Goal: Task Accomplishment & Management: Manage account settings

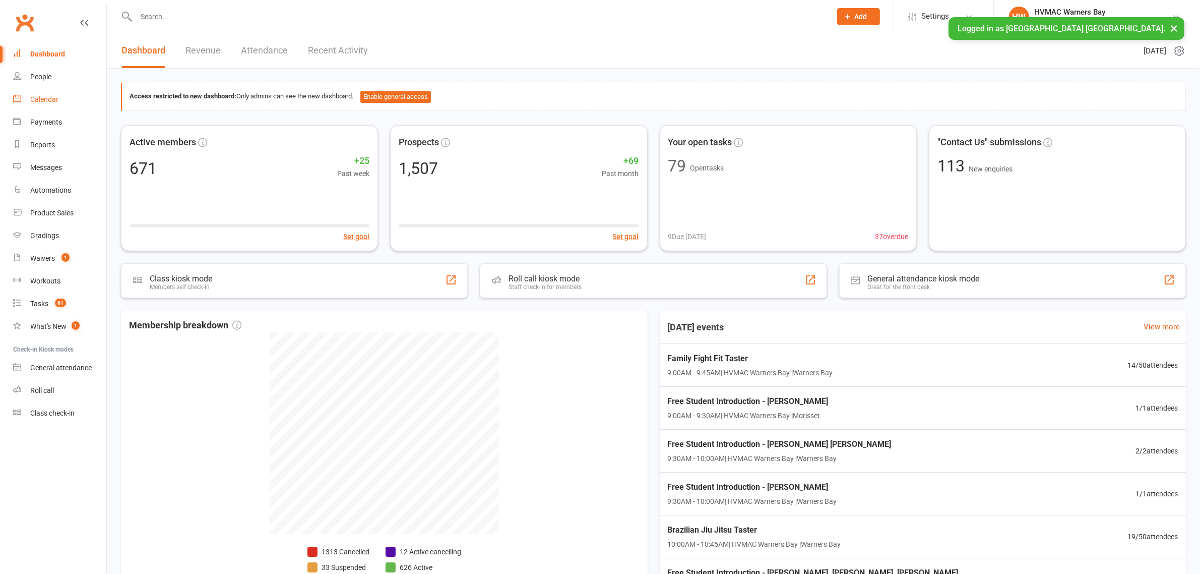
click at [52, 102] on div "Calendar" at bounding box center [44, 99] width 28 height 8
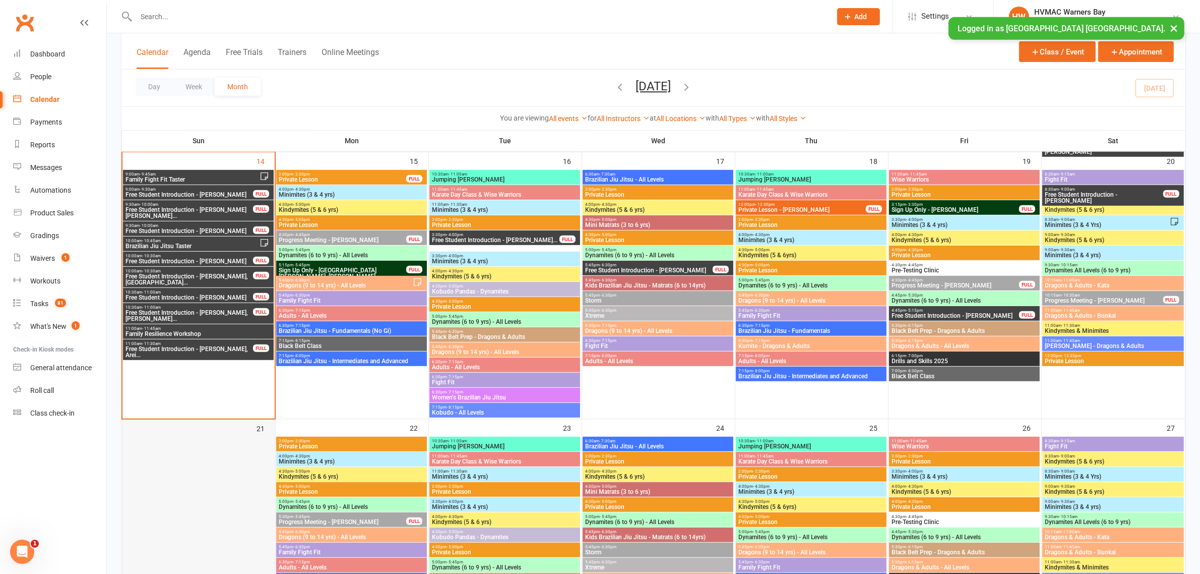
scroll to position [819, 0]
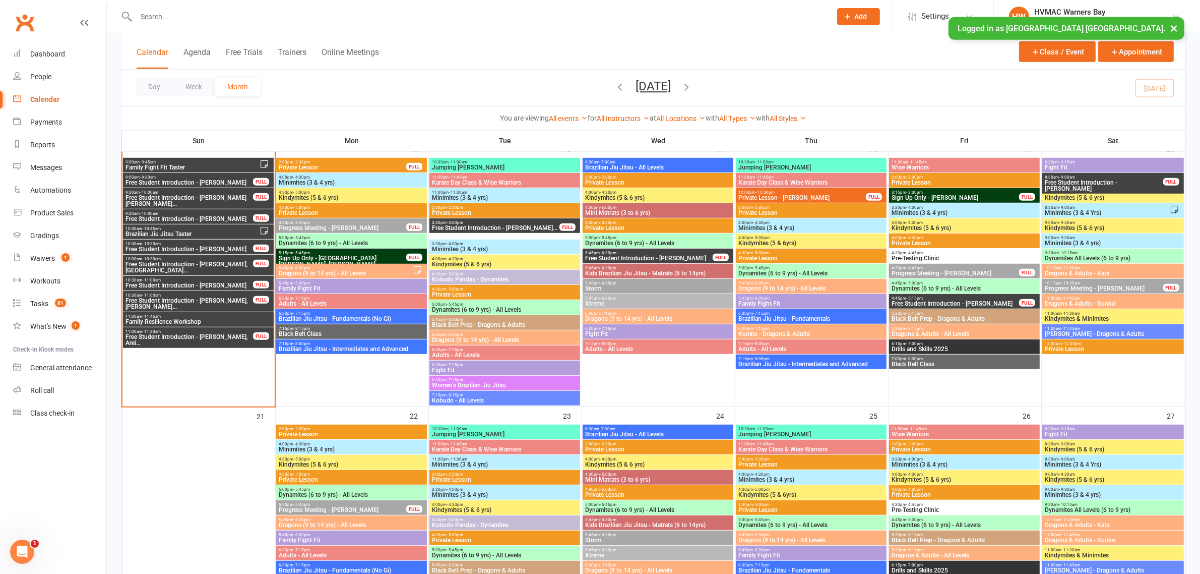
click at [177, 318] on span "11:00am - 11:45am" at bounding box center [198, 316] width 147 height 5
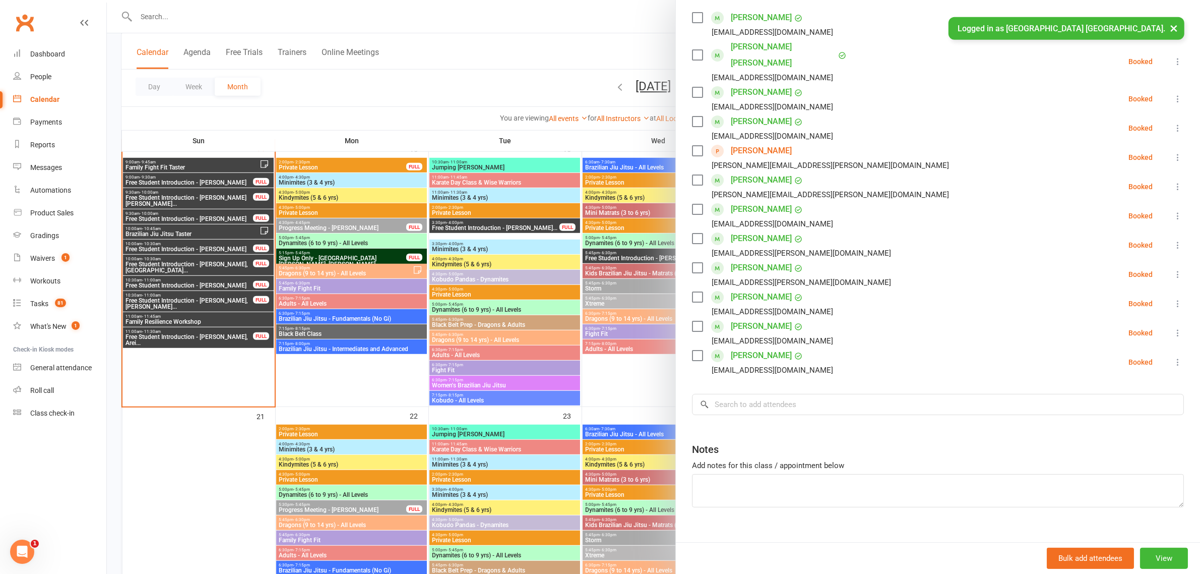
scroll to position [1071, 0]
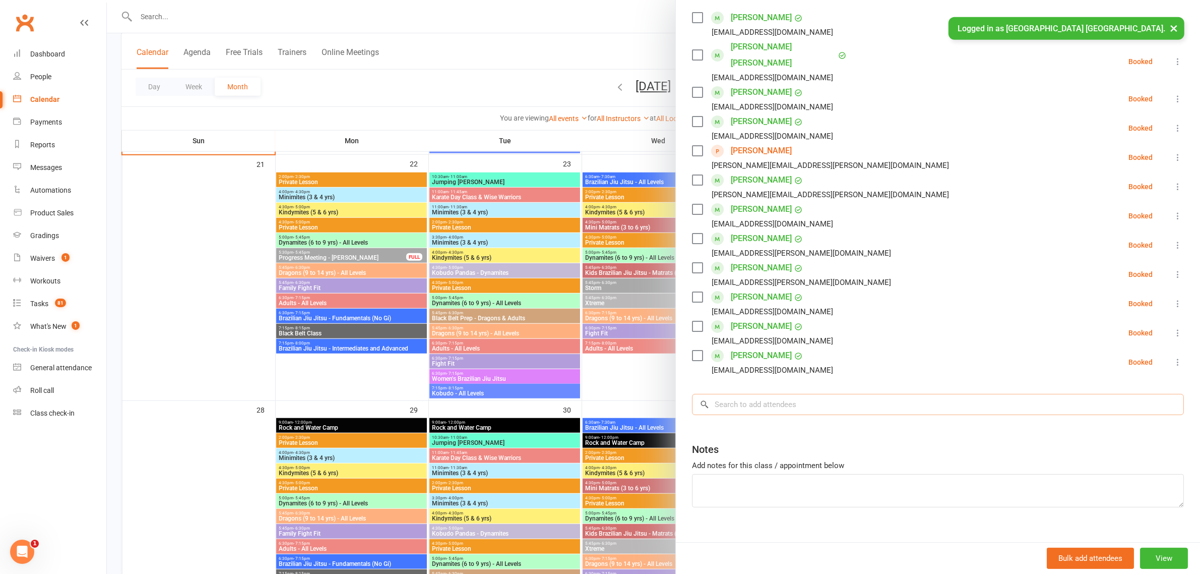
click at [769, 394] on input "search" at bounding box center [938, 404] width 492 height 21
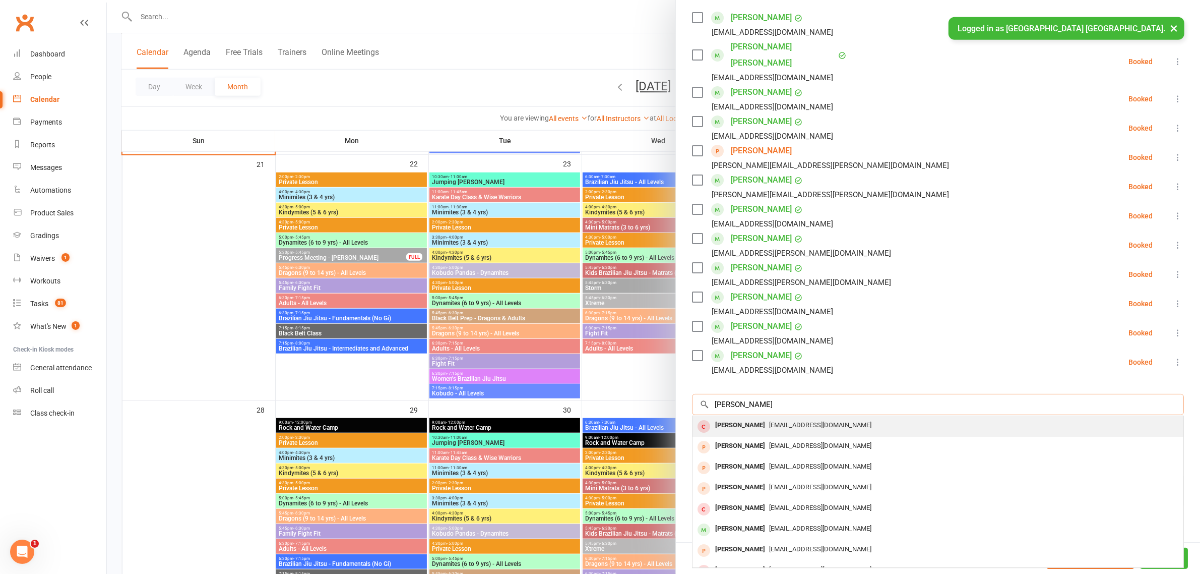
type input "[PERSON_NAME]"
click at [786, 421] on span "[EMAIL_ADDRESS][DOMAIN_NAME]" at bounding box center [820, 425] width 102 height 8
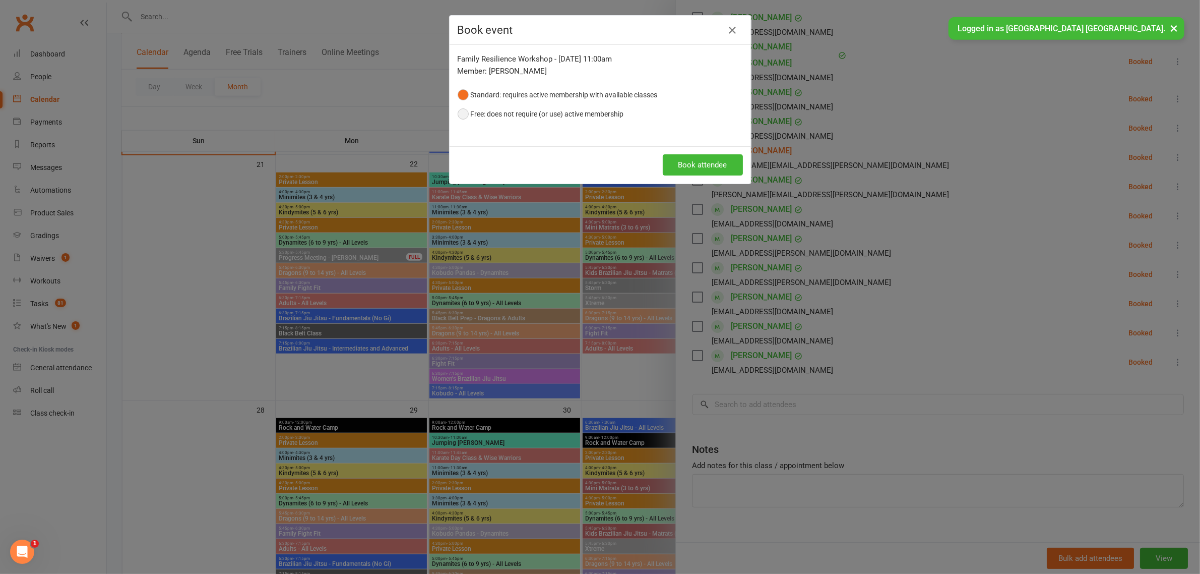
click at [458, 112] on button "Free: does not require (or use) active membership" at bounding box center [541, 113] width 166 height 19
click at [673, 159] on button "Book attendee" at bounding box center [703, 164] width 80 height 21
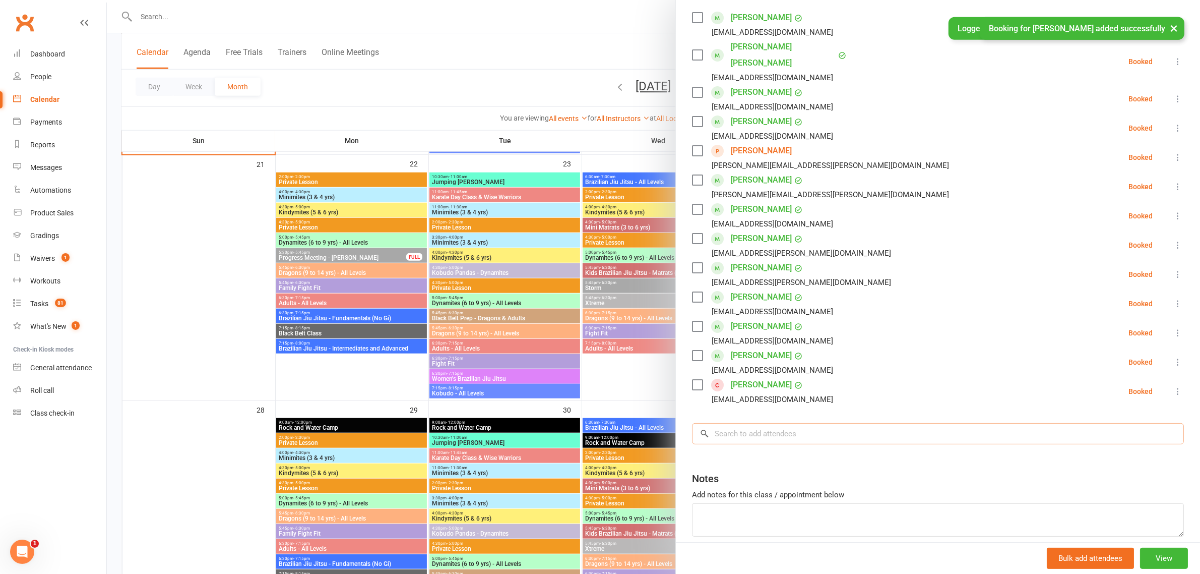
click at [780, 423] on input "search" at bounding box center [938, 433] width 492 height 21
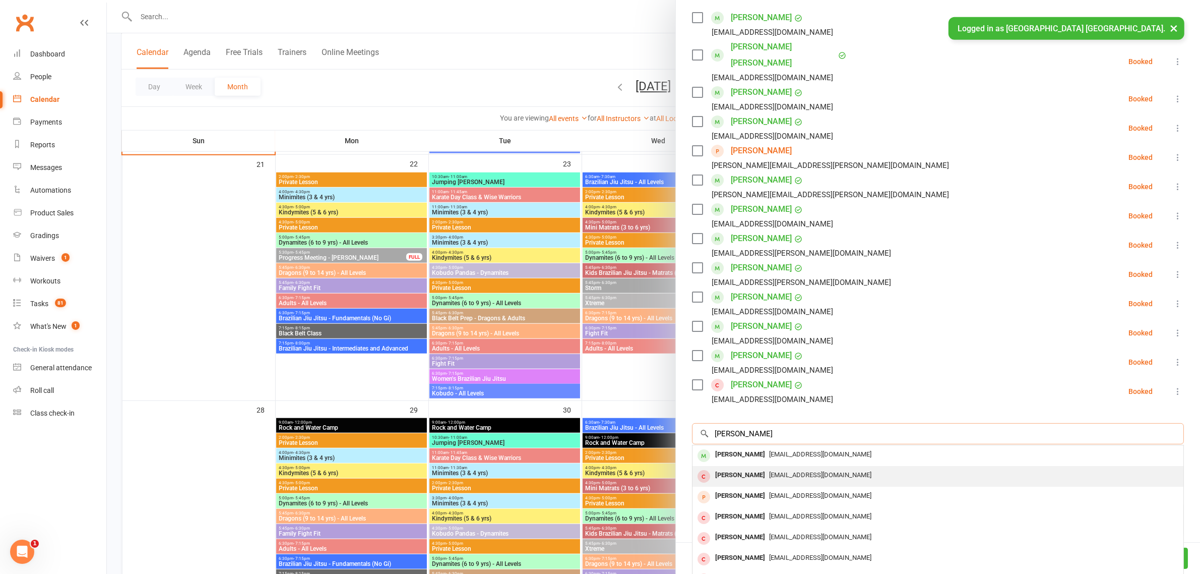
type input "[PERSON_NAME]"
click at [823, 471] on span "[EMAIL_ADDRESS][DOMAIN_NAME]" at bounding box center [820, 475] width 102 height 8
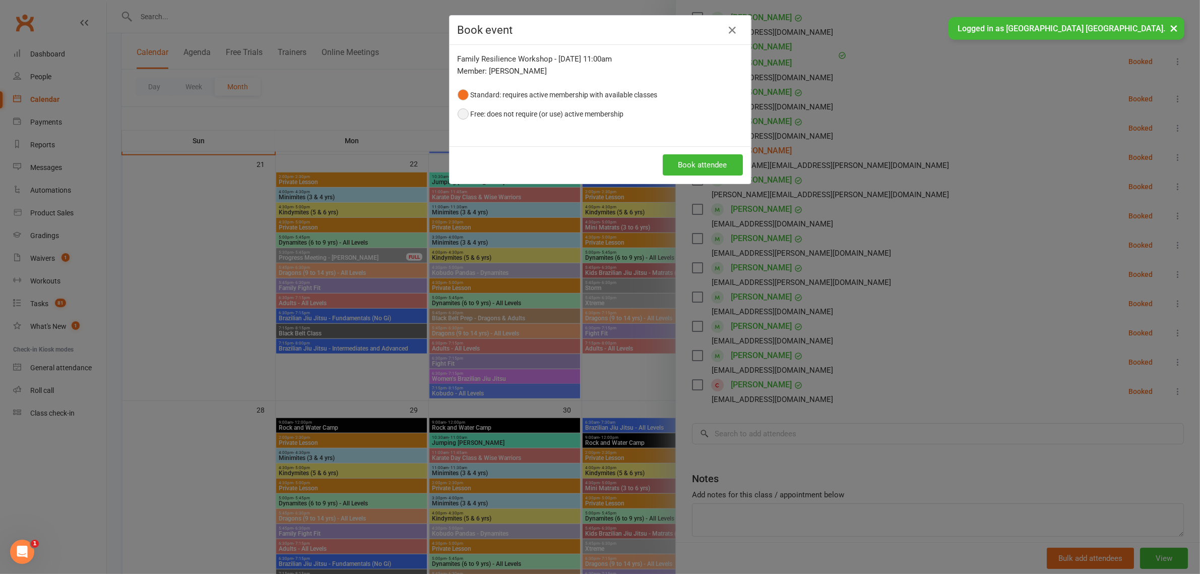
click at [458, 113] on button "Free: does not require (or use) active membership" at bounding box center [541, 113] width 166 height 19
click at [714, 164] on button "Book attendee" at bounding box center [703, 164] width 80 height 21
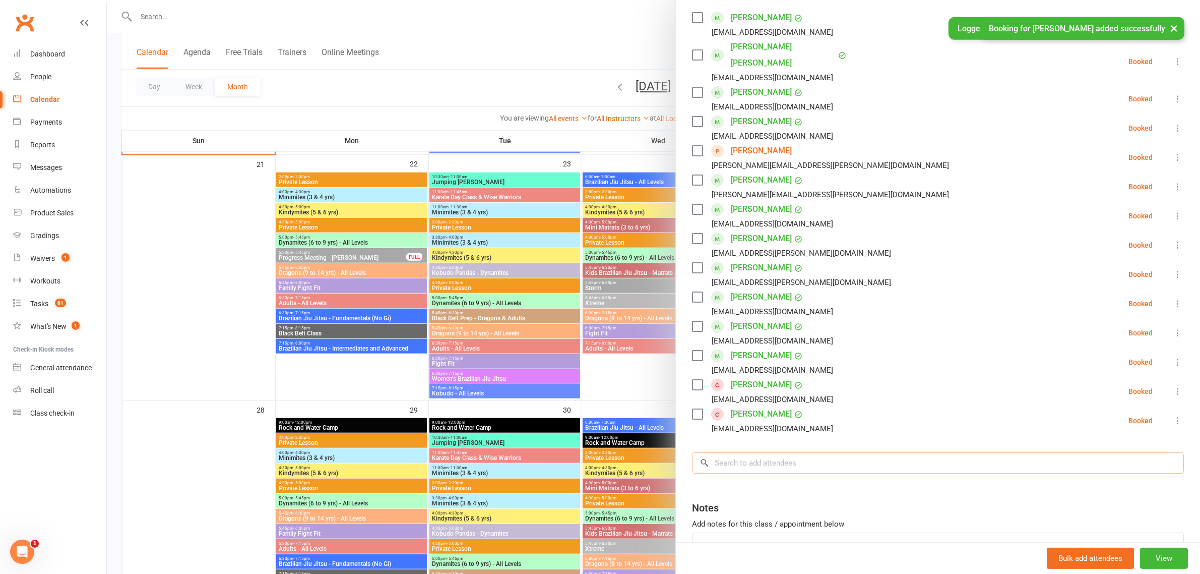
click at [794, 452] on input "search" at bounding box center [938, 462] width 492 height 21
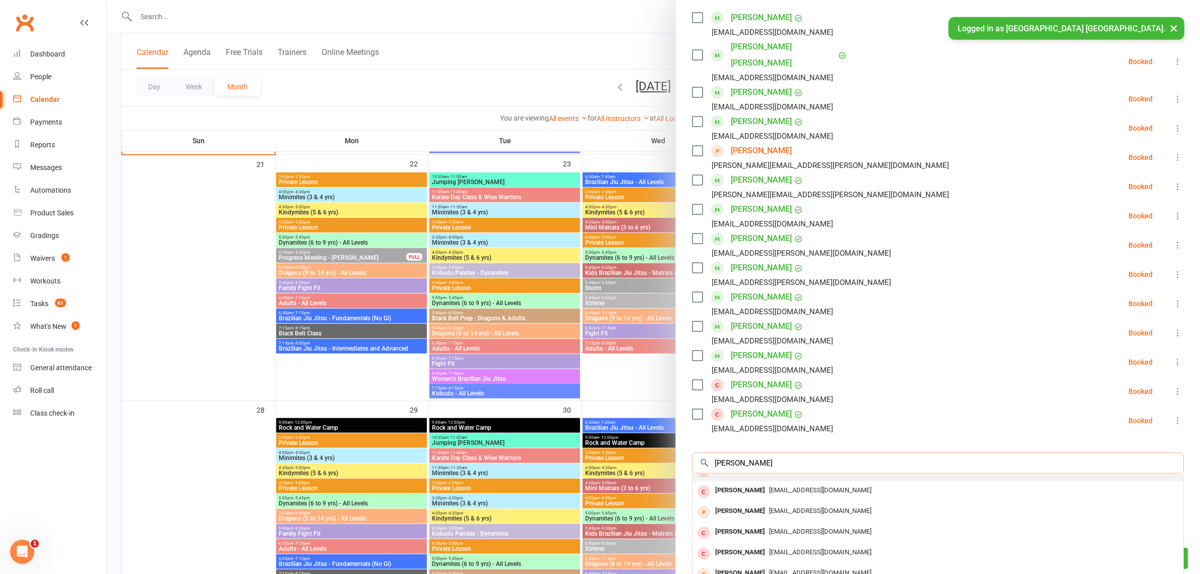
scroll to position [237, 0]
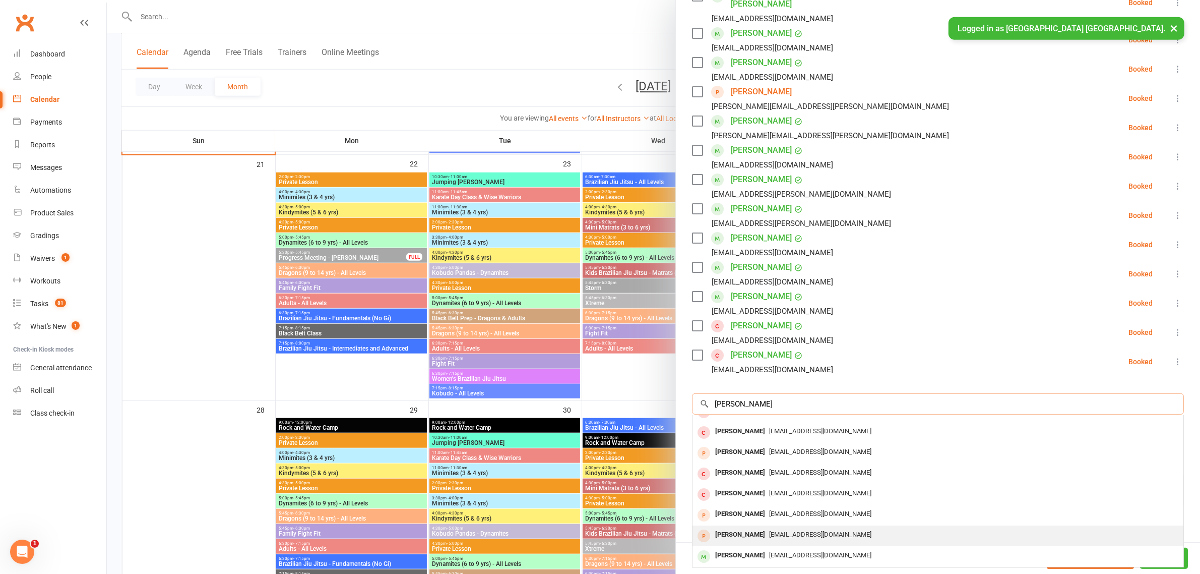
type input "[PERSON_NAME]"
click at [749, 527] on div "[PERSON_NAME]" at bounding box center [740, 534] width 58 height 15
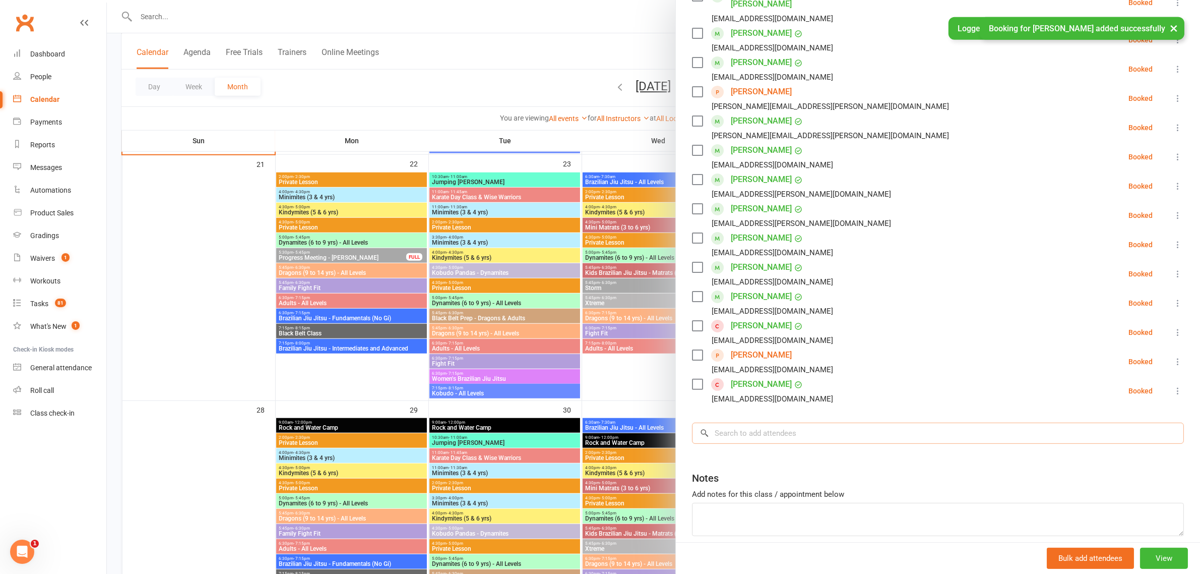
click at [790, 425] on input "search" at bounding box center [938, 432] width 492 height 21
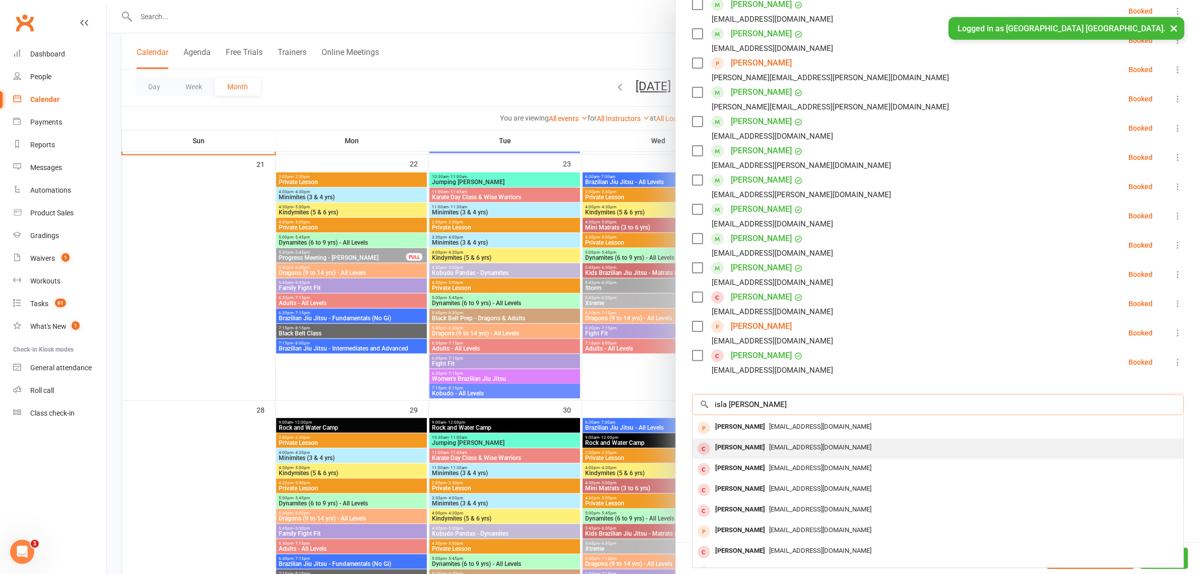
scroll to position [0, 0]
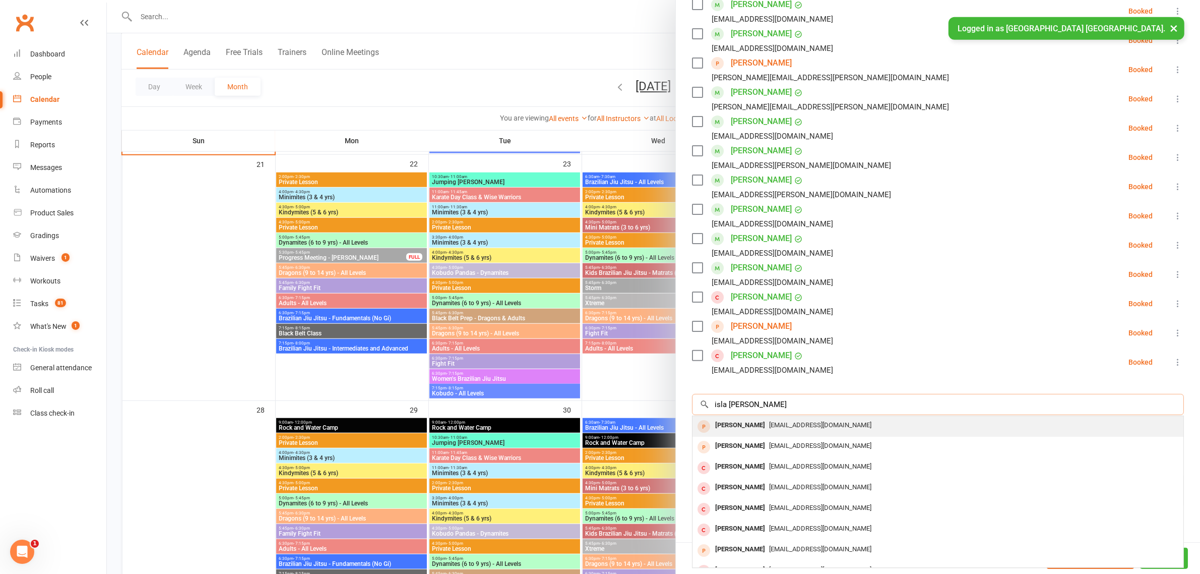
type input "isla [PERSON_NAME]"
click at [769, 421] on span "[EMAIL_ADDRESS][DOMAIN_NAME]" at bounding box center [820, 425] width 102 height 8
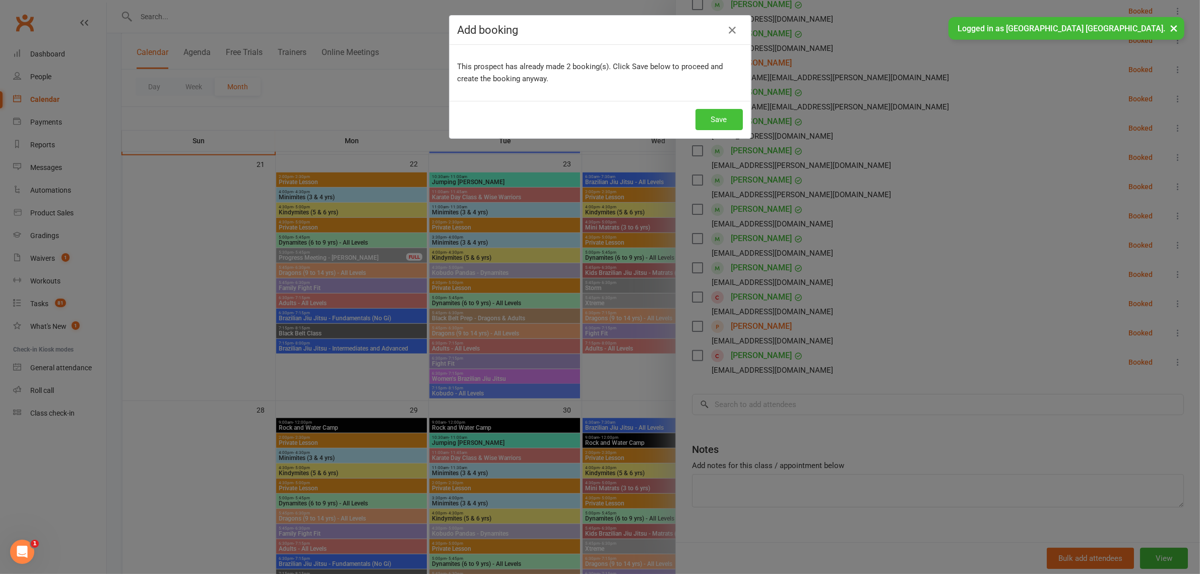
click at [708, 118] on button "Save" at bounding box center [719, 119] width 47 height 21
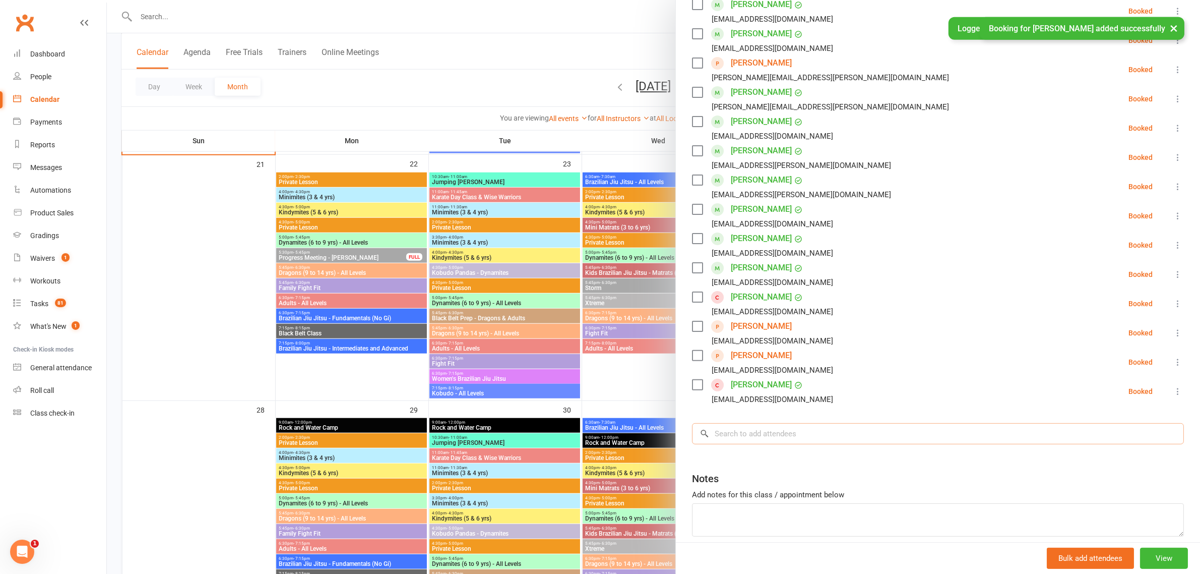
click at [779, 424] on input "search" at bounding box center [938, 433] width 492 height 21
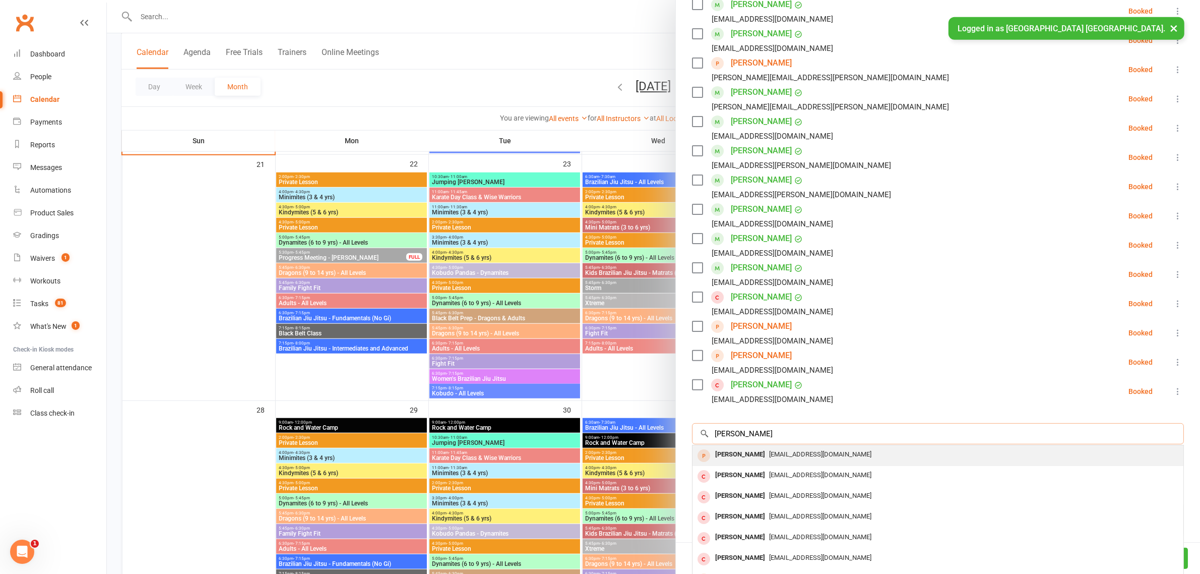
type input "[PERSON_NAME]"
click at [772, 450] on span "[EMAIL_ADDRESS][DOMAIN_NAME]" at bounding box center [820, 454] width 102 height 8
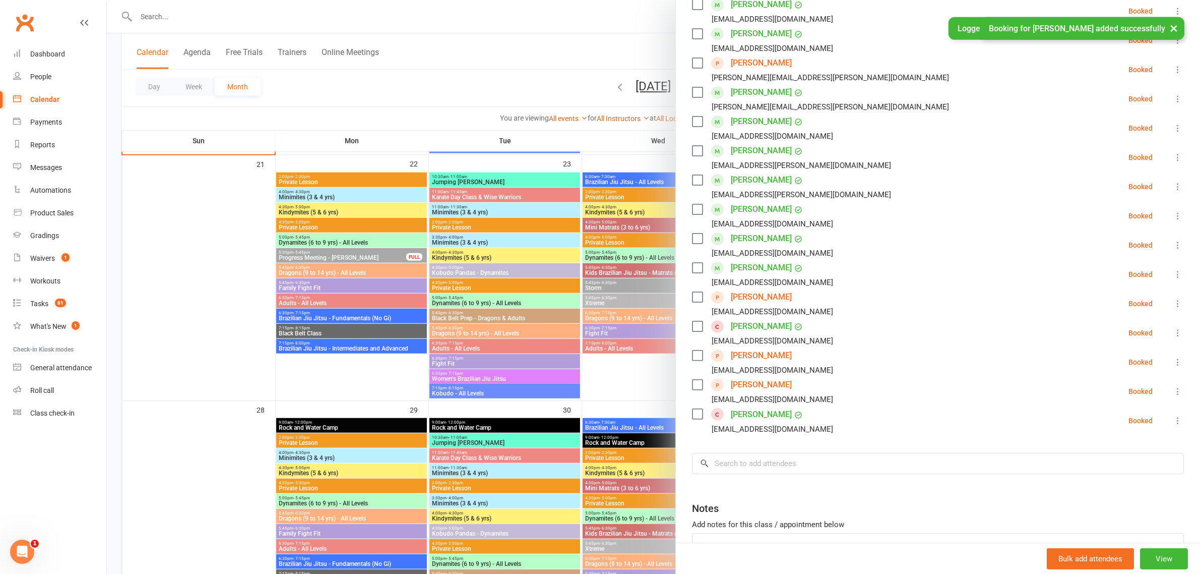
click at [1173, 298] on icon at bounding box center [1178, 303] width 10 height 10
click at [1124, 374] on link "Mark absent" at bounding box center [1134, 384] width 100 height 20
click at [1173, 328] on icon at bounding box center [1178, 333] width 10 height 10
click at [1128, 403] on link "Mark absent" at bounding box center [1134, 413] width 100 height 20
click at [1173, 357] on icon at bounding box center [1178, 362] width 10 height 10
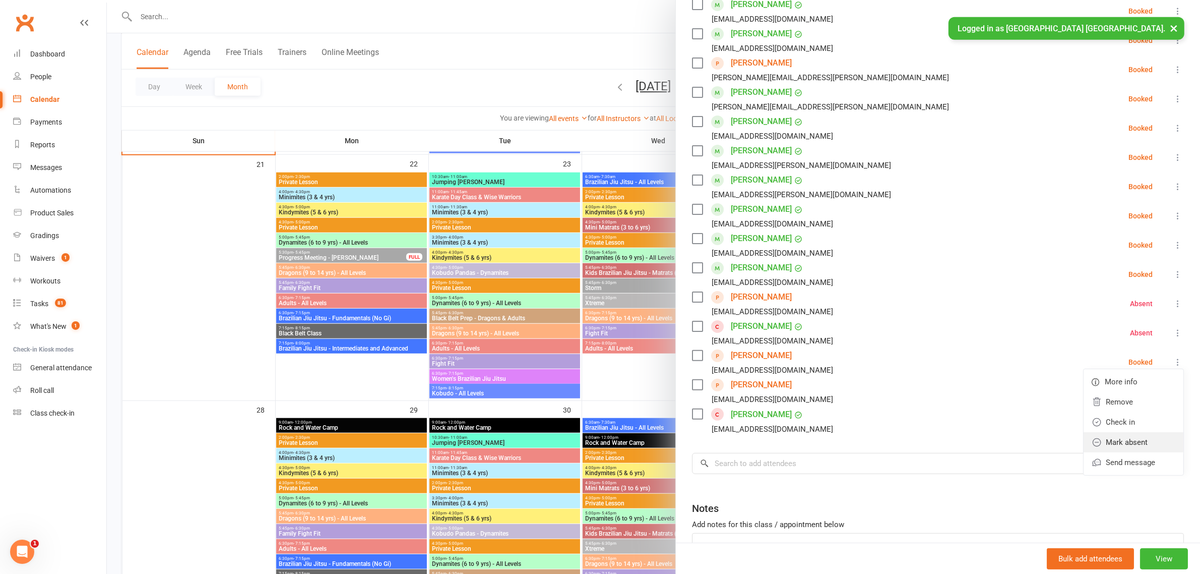
click at [1132, 432] on link "Mark absent" at bounding box center [1134, 442] width 100 height 20
click at [1173, 386] on icon at bounding box center [1178, 391] width 10 height 10
click at [1132, 461] on link "Mark absent" at bounding box center [1134, 471] width 100 height 20
click at [1173, 386] on icon at bounding box center [1178, 391] width 10 height 10
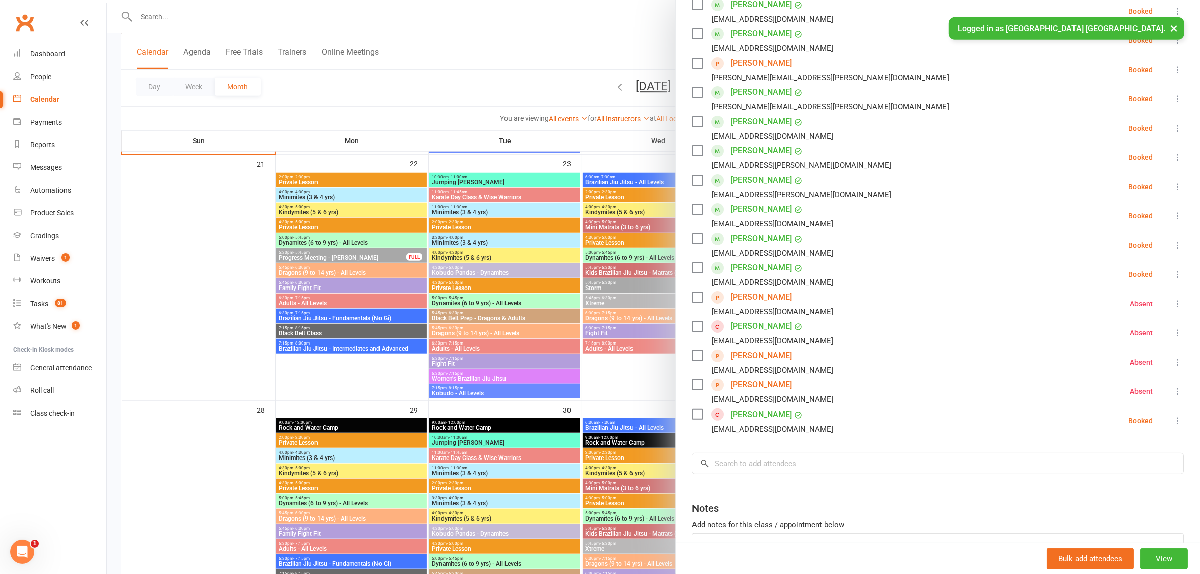
click at [1173, 415] on icon at bounding box center [1178, 420] width 10 height 10
click at [1127, 490] on link "Mark absent" at bounding box center [1134, 500] width 100 height 20
click at [749, 289] on link "[PERSON_NAME]" at bounding box center [761, 297] width 61 height 16
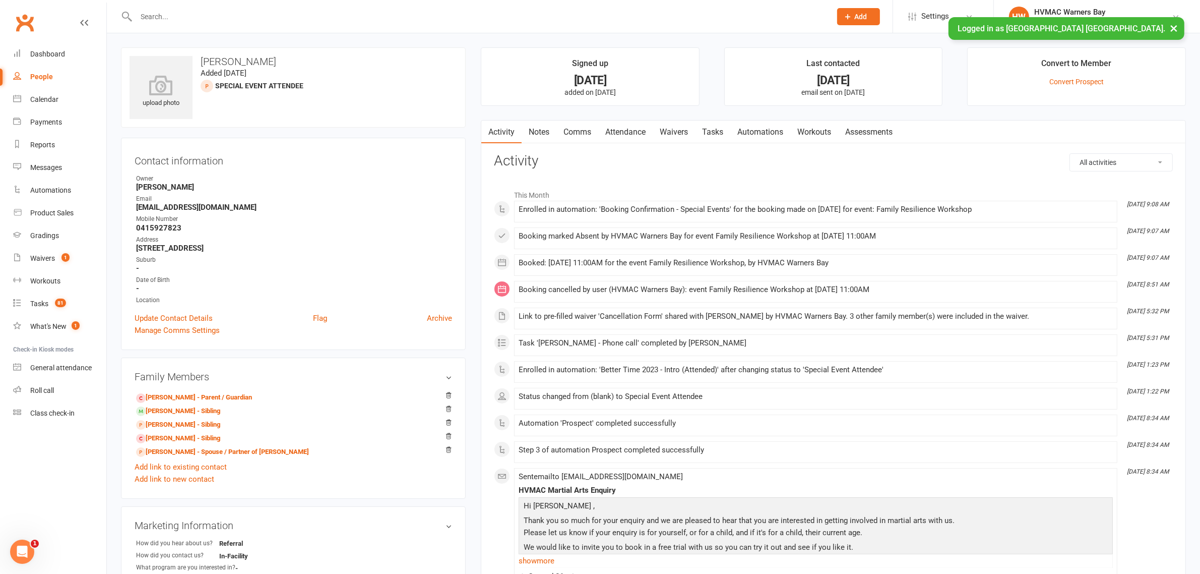
click at [543, 135] on link "Notes" at bounding box center [539, 131] width 35 height 23
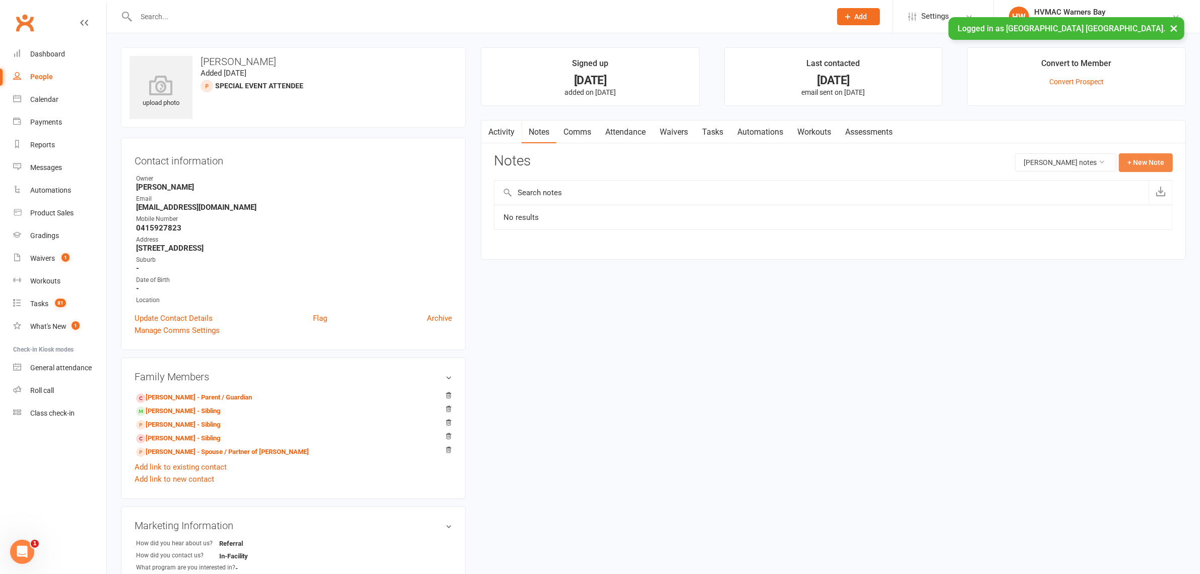
click at [1129, 160] on button "+ New Note" at bounding box center [1146, 162] width 54 height 18
click at [713, 198] on input "text" at bounding box center [833, 203] width 679 height 21
type input "Family sick"
click at [693, 258] on textarea at bounding box center [833, 260] width 679 height 33
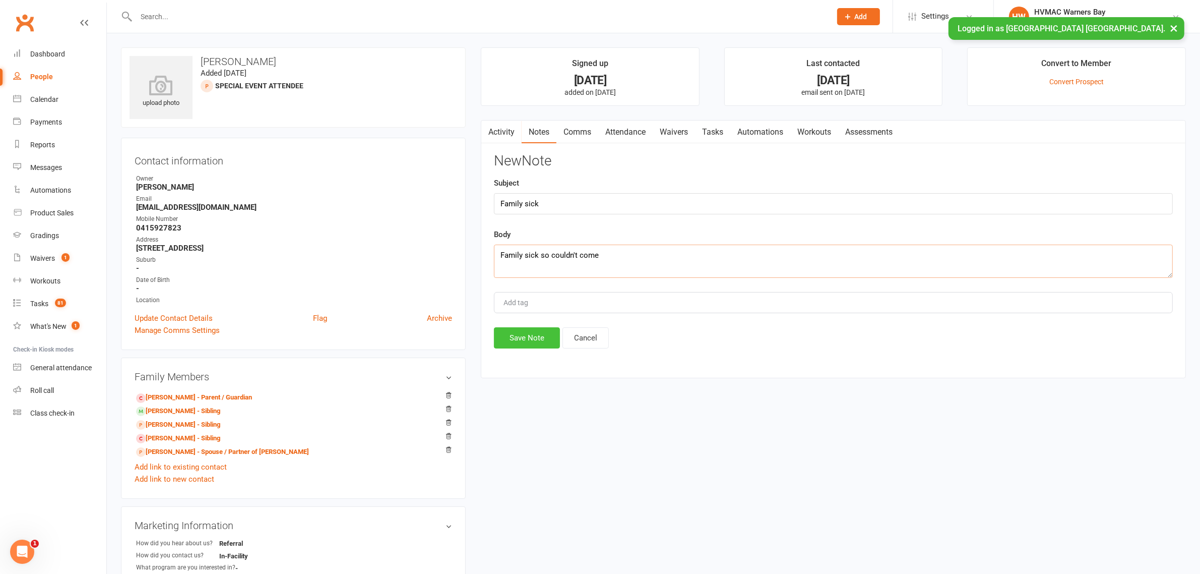
type textarea "Family sick so couldn't come"
click at [545, 340] on button "Save Note" at bounding box center [527, 337] width 66 height 21
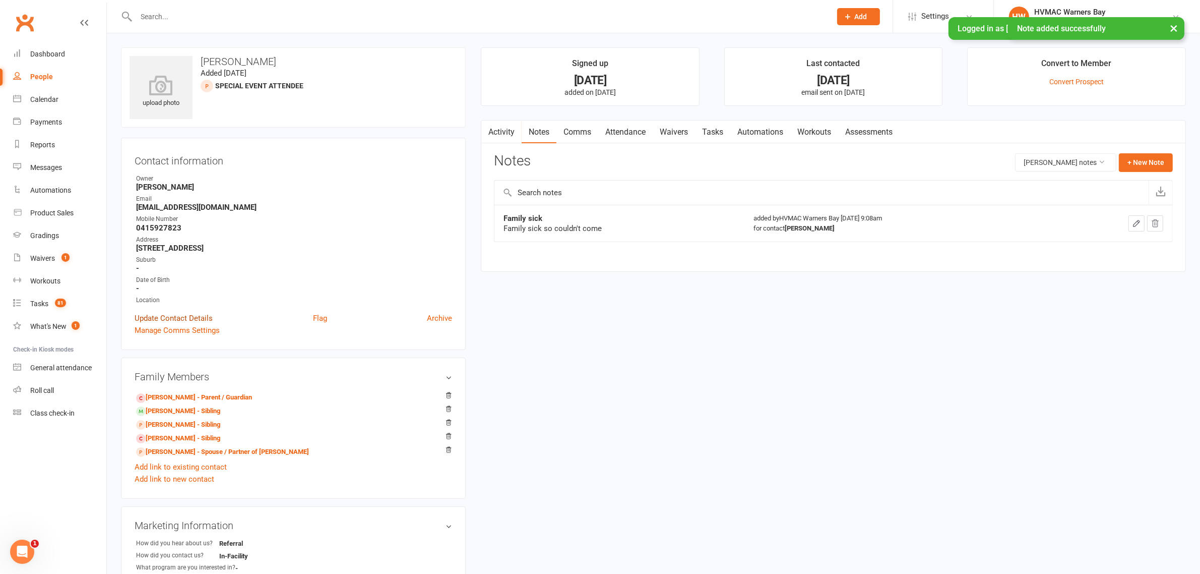
click at [160, 319] on link "Update Contact Details" at bounding box center [174, 318] width 78 height 12
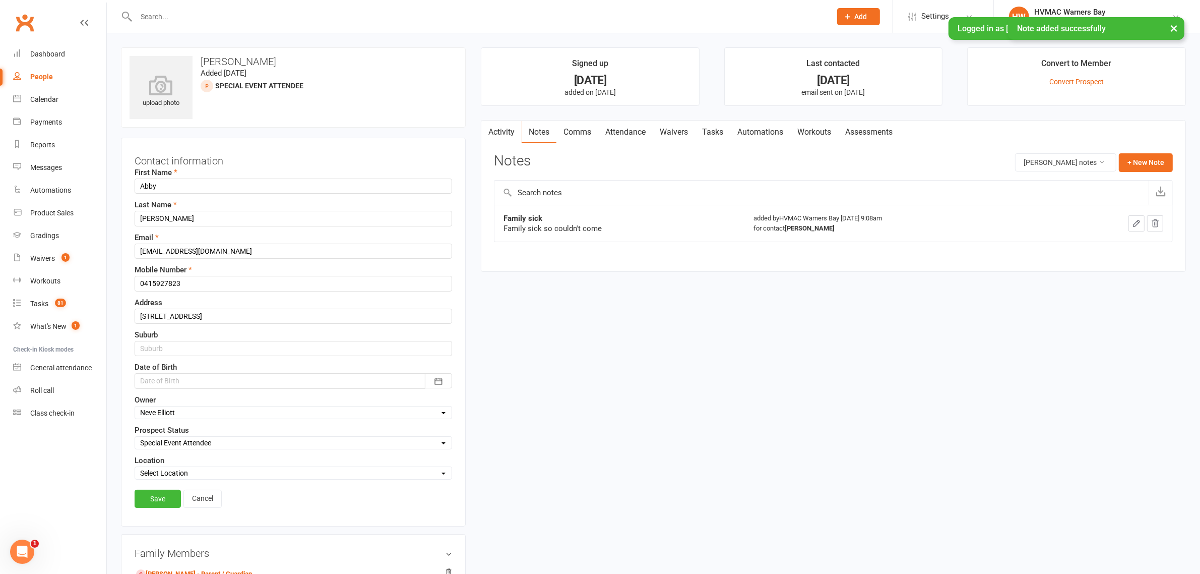
scroll to position [47, 0]
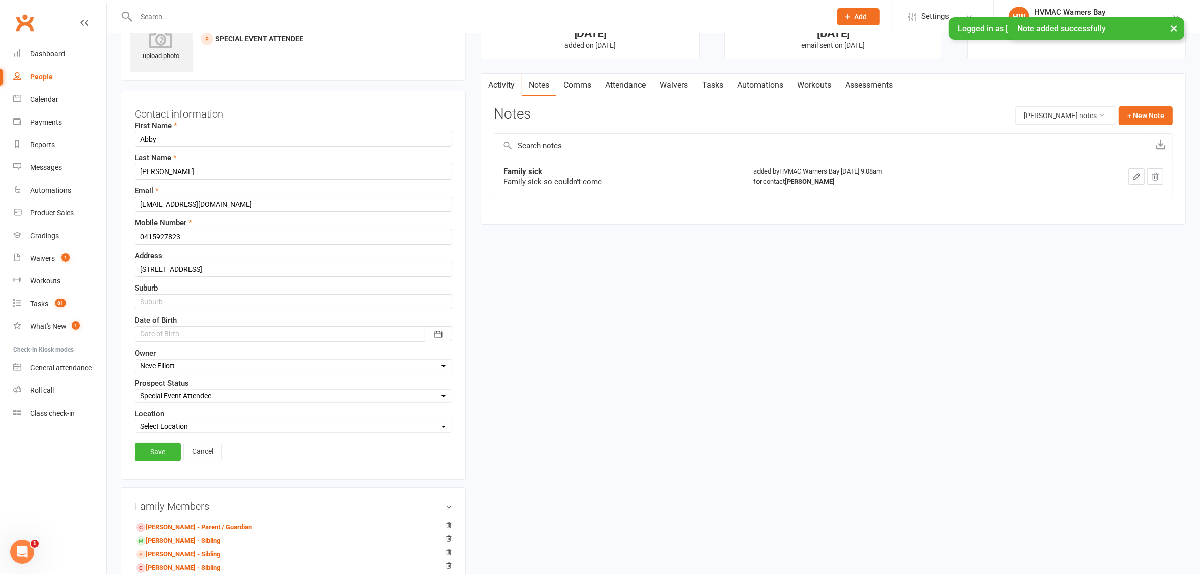
click at [223, 397] on select "Select Initial Contact Booked Introduction Booking confirmed Ready to register …" at bounding box center [293, 395] width 317 height 11
select select "Missed trial - follow up"
click at [135, 392] on select "Select Initial Contact Booked Introduction Booking confirmed Ready to register …" at bounding box center [293, 395] width 317 height 11
click at [167, 452] on link "Save" at bounding box center [158, 452] width 46 height 18
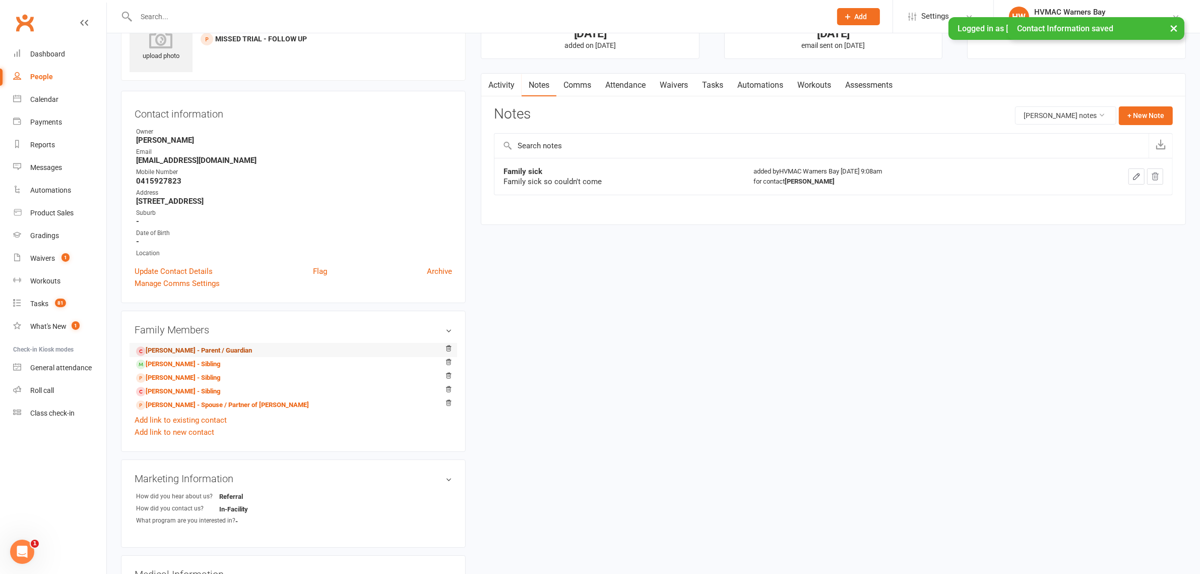
click at [198, 350] on link "[PERSON_NAME] - Parent / Guardian" at bounding box center [194, 350] width 116 height 11
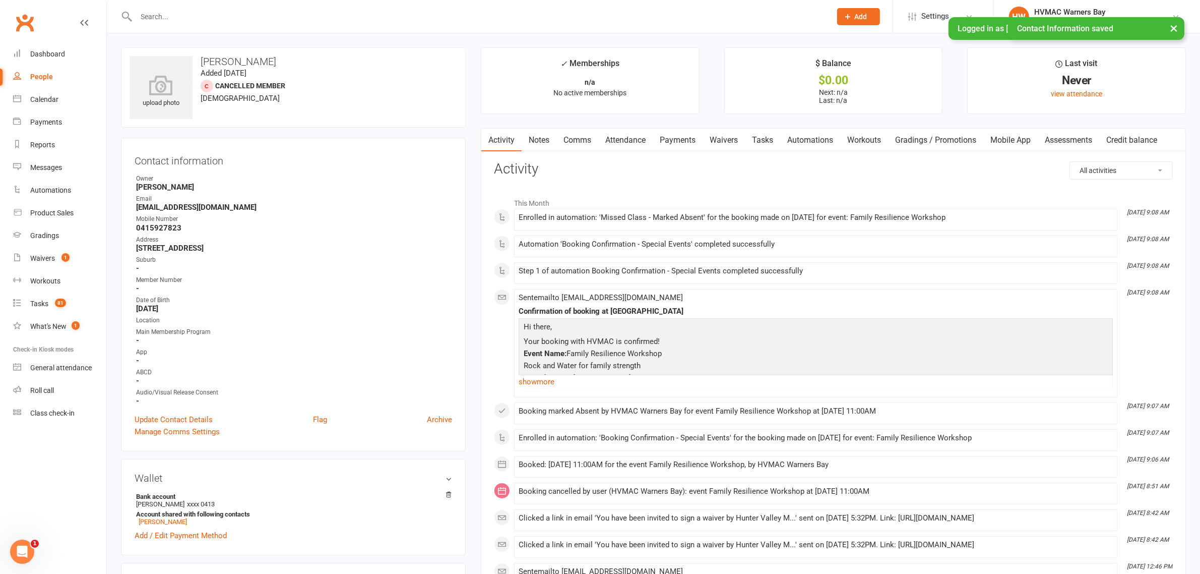
click at [545, 137] on link "Notes" at bounding box center [539, 140] width 35 height 23
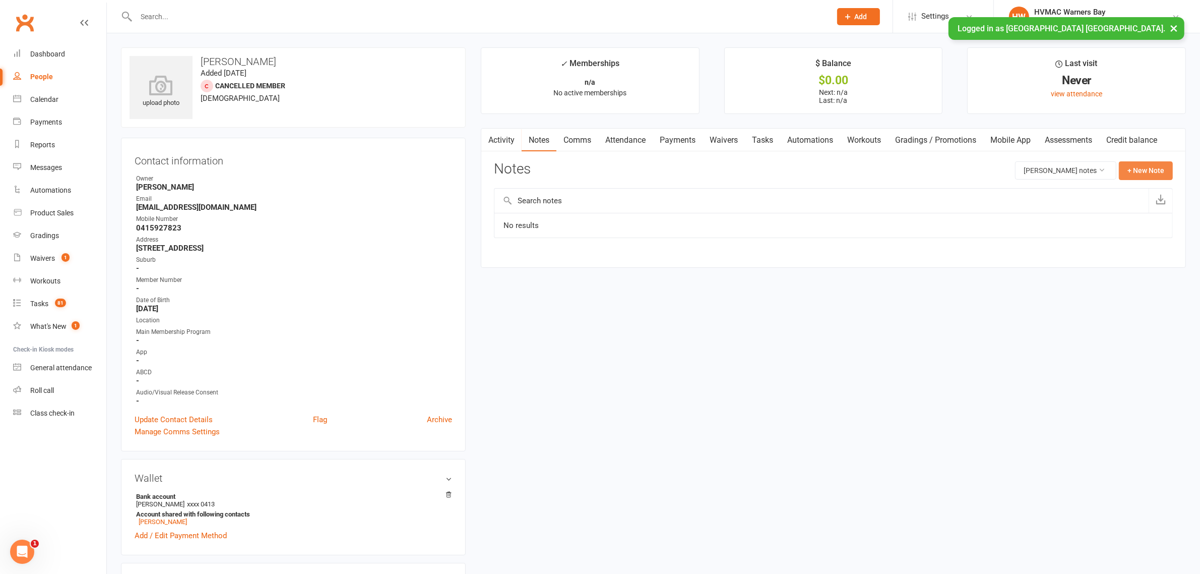
click at [1129, 169] on button "+ New Note" at bounding box center [1146, 170] width 54 height 18
click at [985, 224] on div "New Note Subject Body Add tag Save Note Cancel" at bounding box center [833, 258] width 679 height 195
click at [984, 217] on input "text" at bounding box center [833, 211] width 679 height 21
type input "Family Sick"
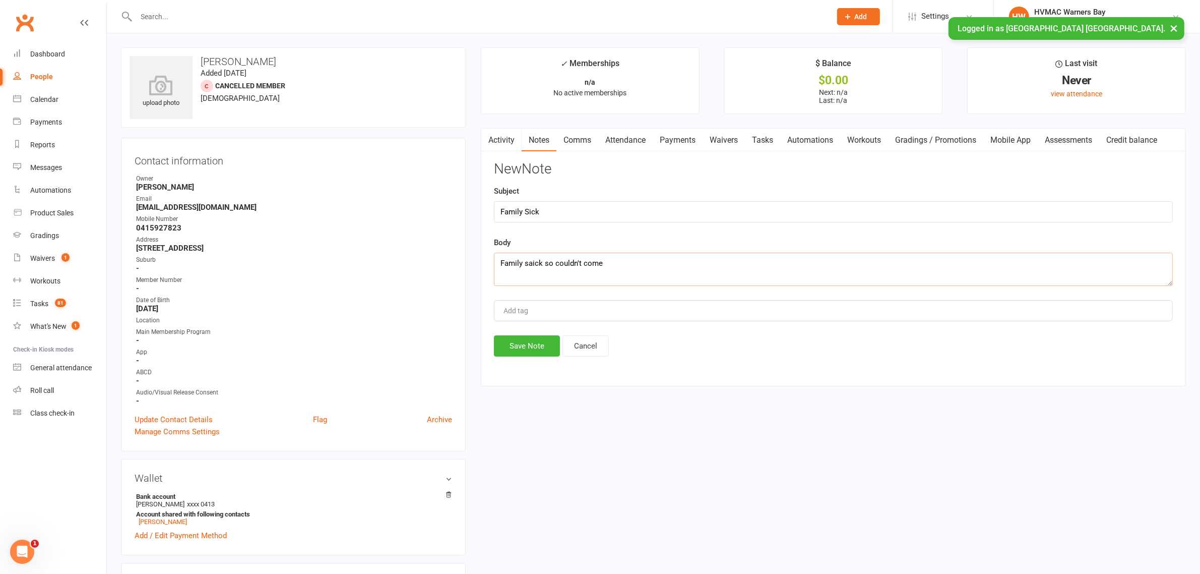
click at [535, 264] on textarea "Family saick so couldn't come" at bounding box center [833, 269] width 679 height 33
type textarea "Family sick so couldn't come"
click at [520, 343] on button "Save Note" at bounding box center [527, 345] width 66 height 21
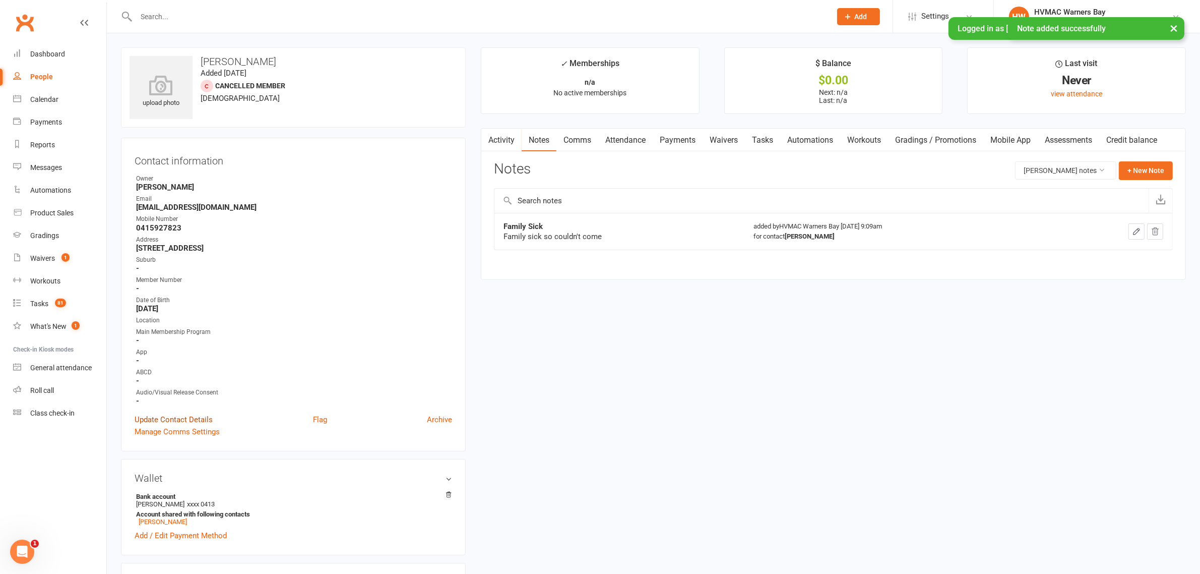
click at [179, 419] on link "Update Contact Details" at bounding box center [174, 419] width 78 height 12
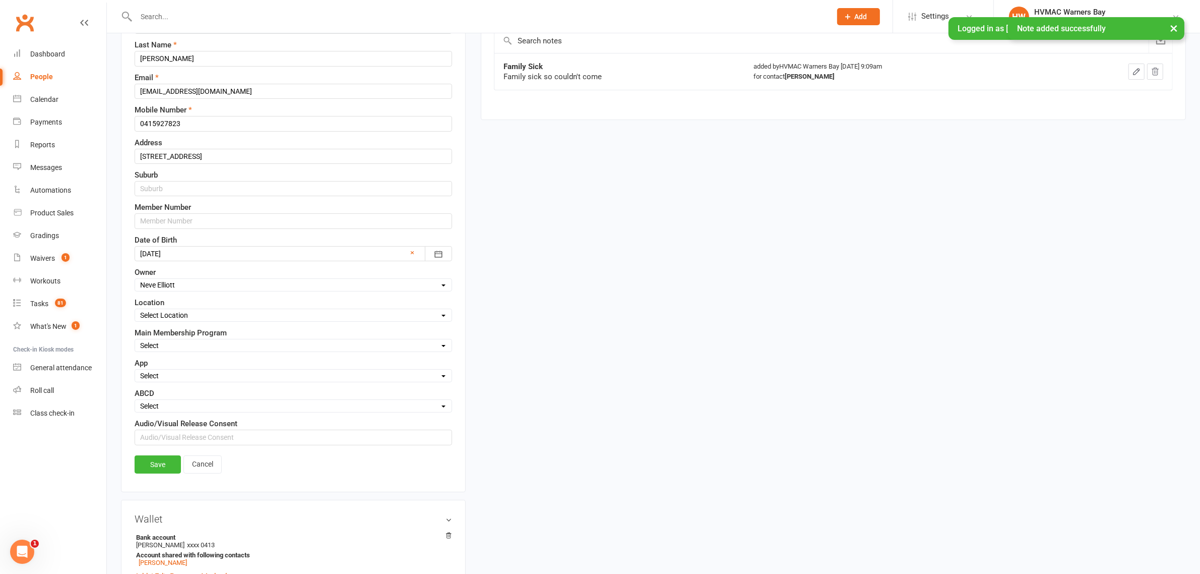
scroll to position [173, 0]
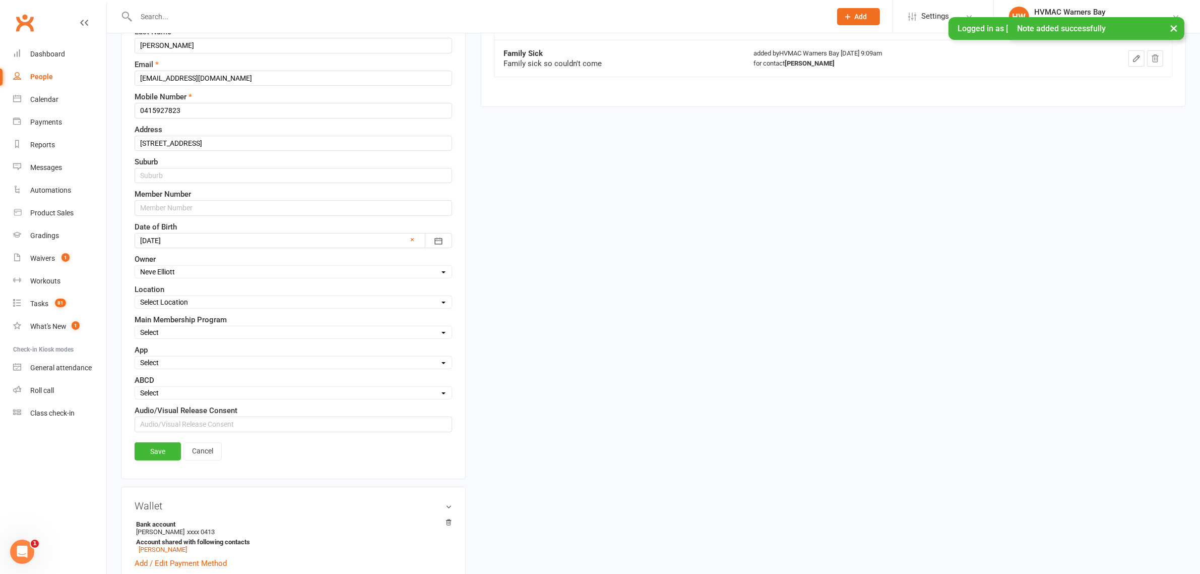
click at [206, 366] on select "Select Active Family Suspended Opt Out N/A" at bounding box center [293, 362] width 317 height 11
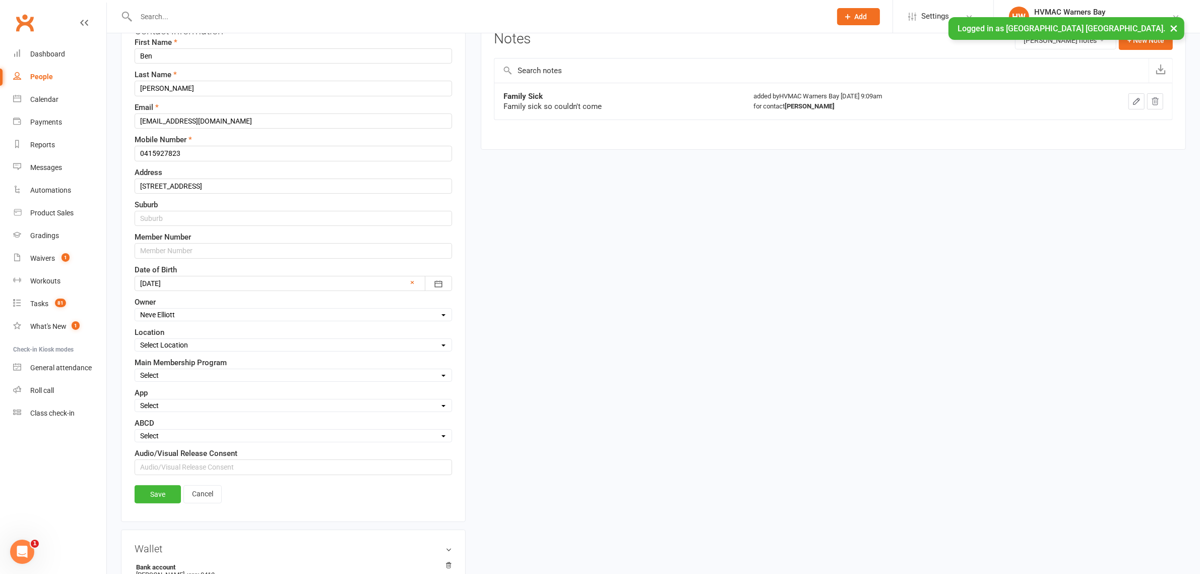
scroll to position [252, 0]
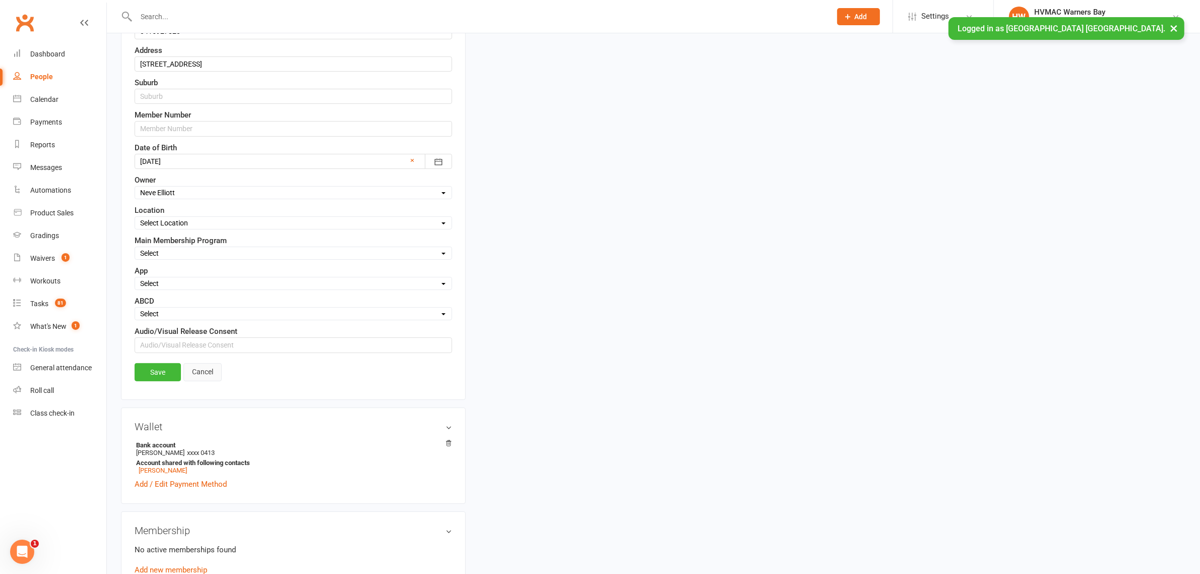
click at [203, 381] on link "Cancel" at bounding box center [202, 372] width 38 height 18
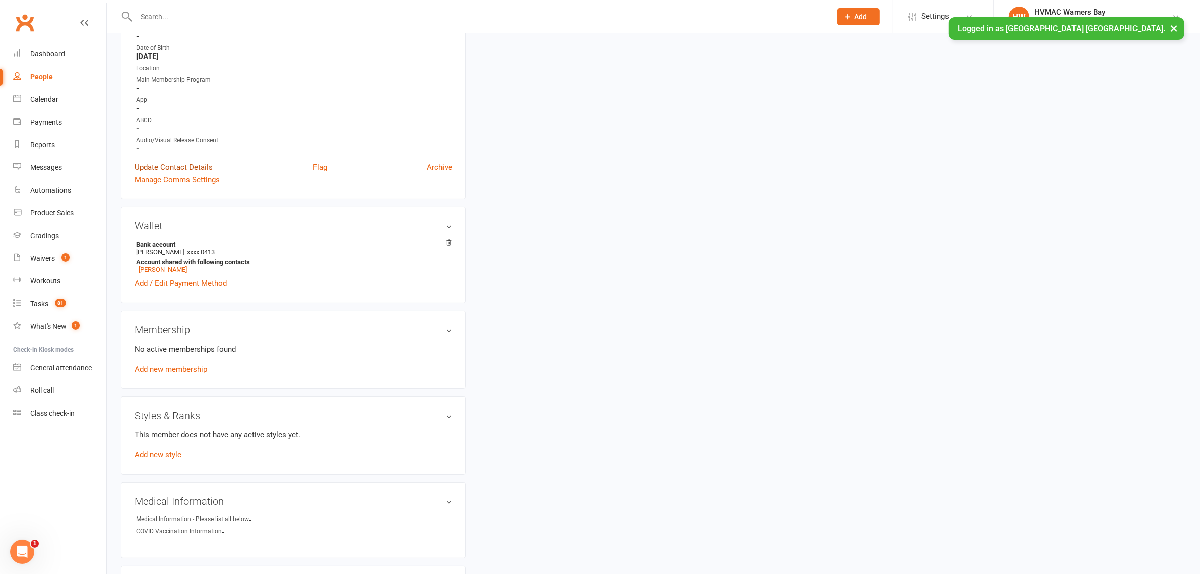
click at [191, 163] on link "Update Contact Details" at bounding box center [174, 167] width 78 height 12
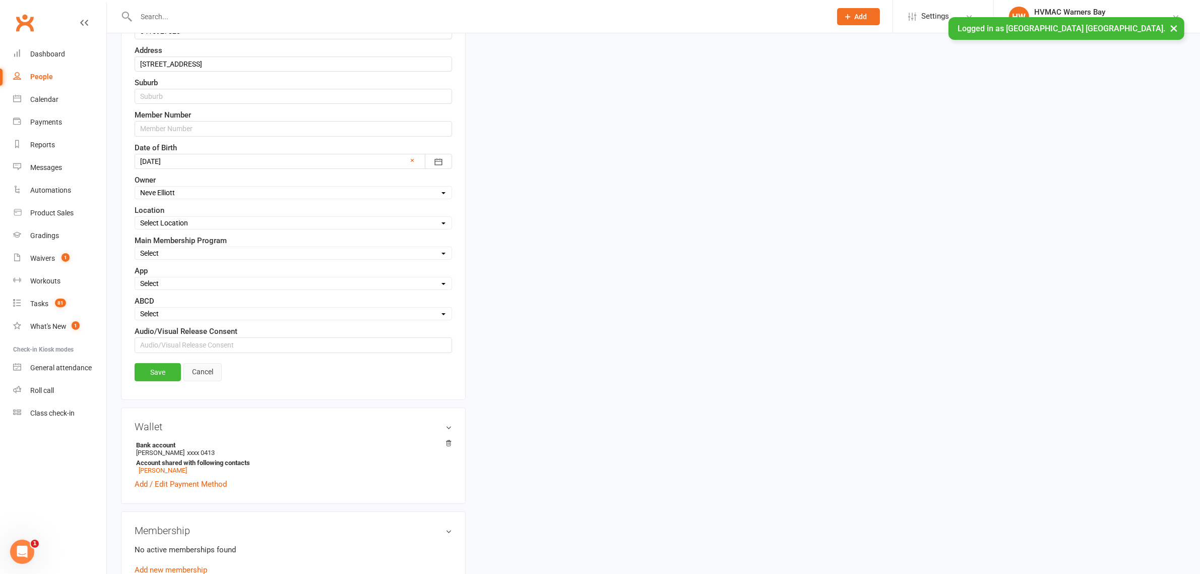
click at [203, 374] on link "Cancel" at bounding box center [202, 372] width 38 height 18
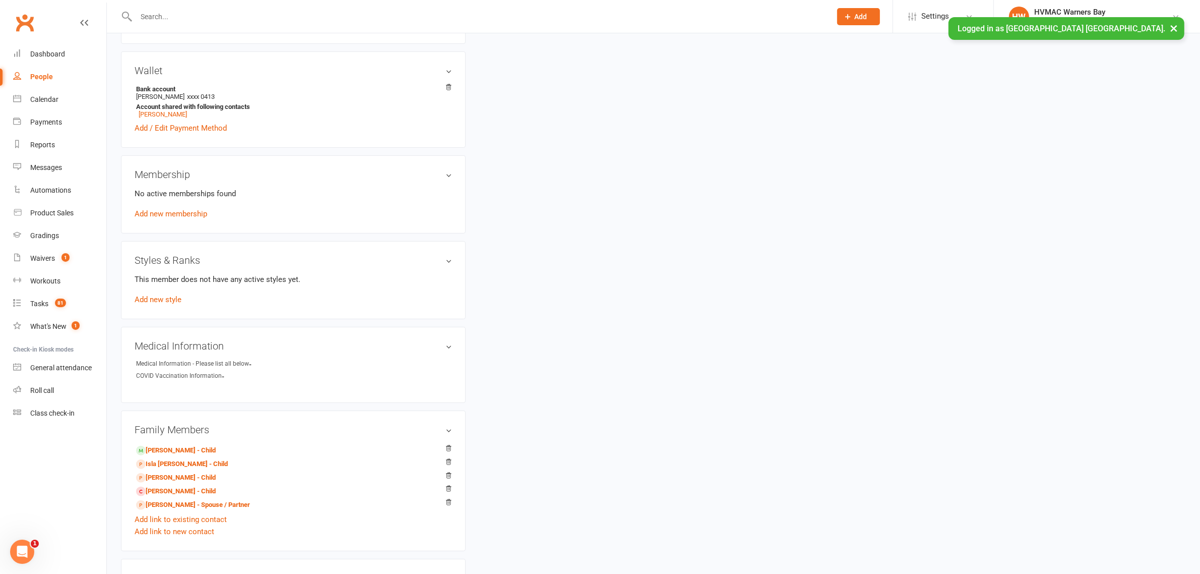
scroll to position [504, 0]
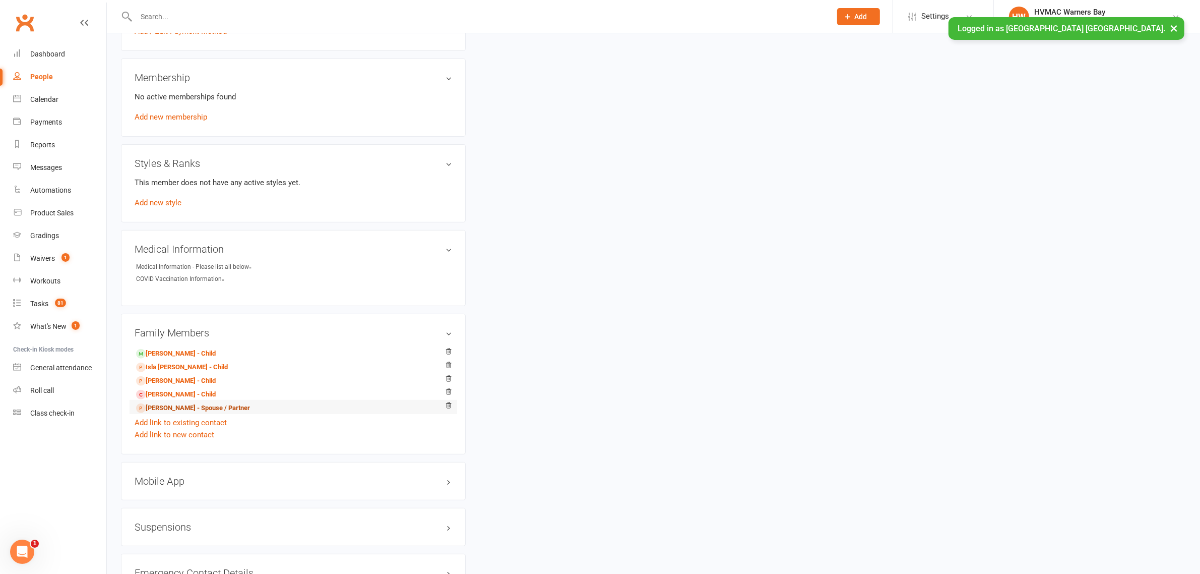
click at [183, 411] on link "[PERSON_NAME] - Spouse / Partner" at bounding box center [193, 408] width 114 height 11
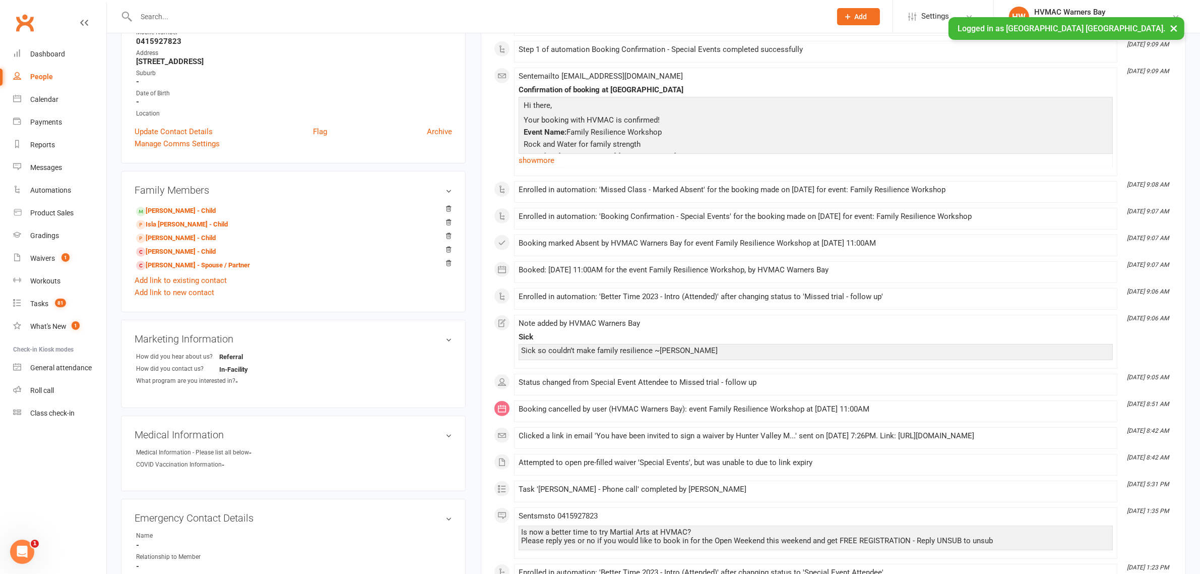
scroll to position [189, 0]
click at [182, 253] on link "[PERSON_NAME] - Child" at bounding box center [176, 249] width 80 height 11
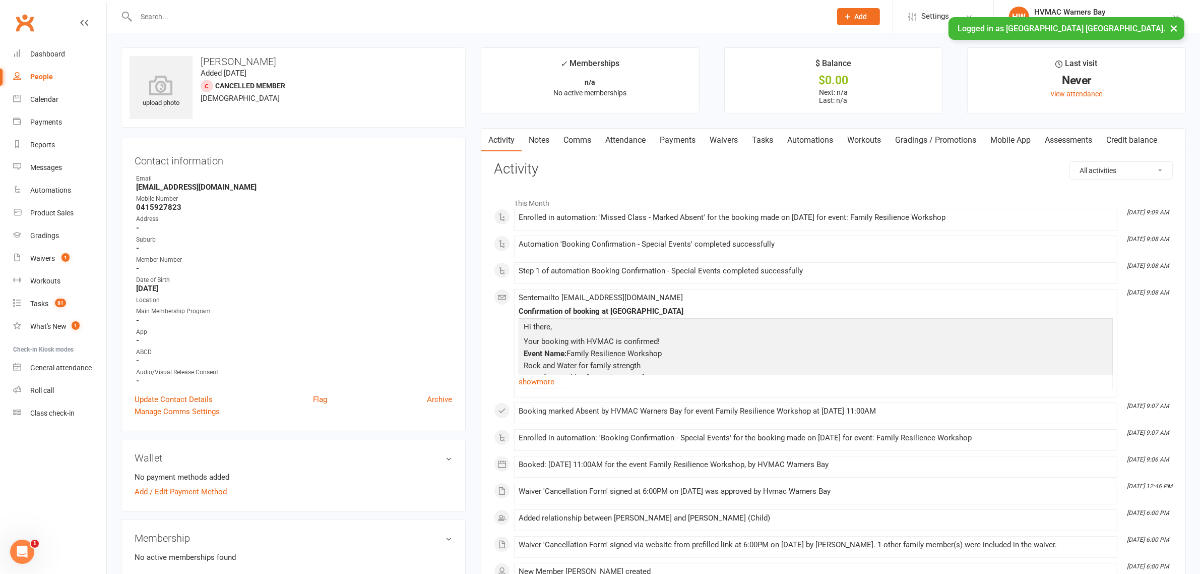
click at [535, 135] on link "Notes" at bounding box center [539, 140] width 35 height 23
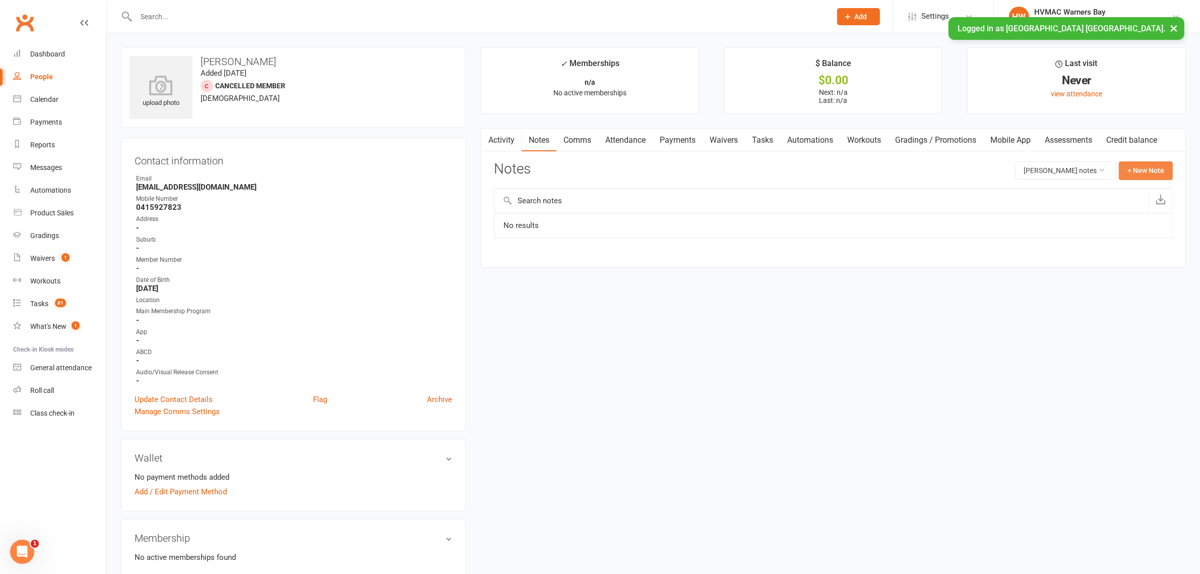
click at [1162, 169] on button "+ New Note" at bounding box center [1146, 170] width 54 height 18
click at [890, 208] on input "text" at bounding box center [833, 211] width 679 height 21
type input "Family sick"
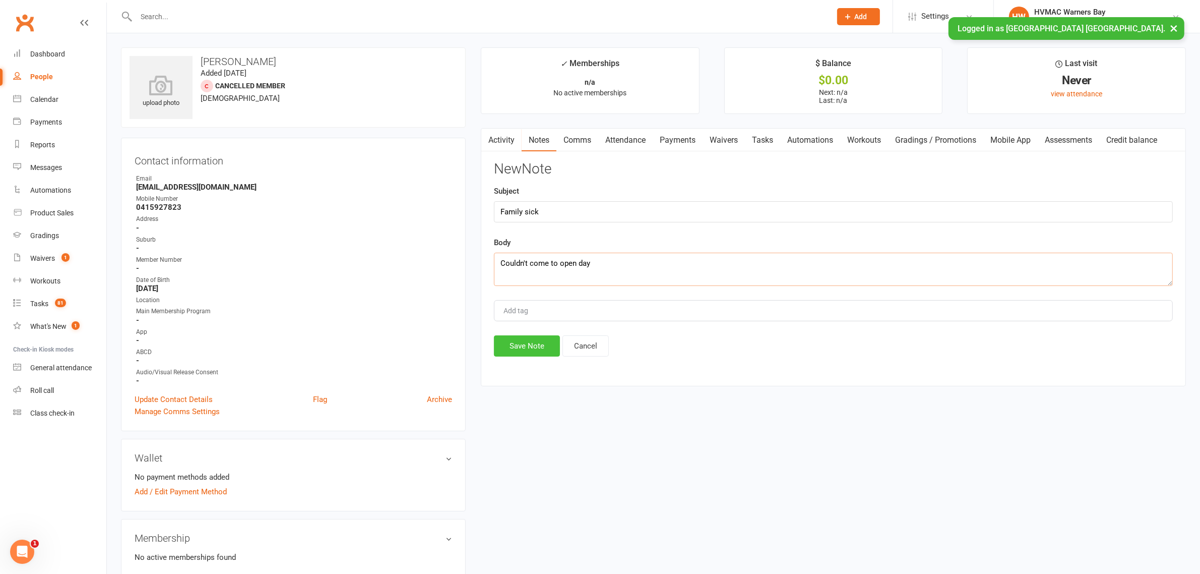
type textarea "Couldn't come to open day"
click at [502, 342] on button "Save Note" at bounding box center [527, 345] width 66 height 21
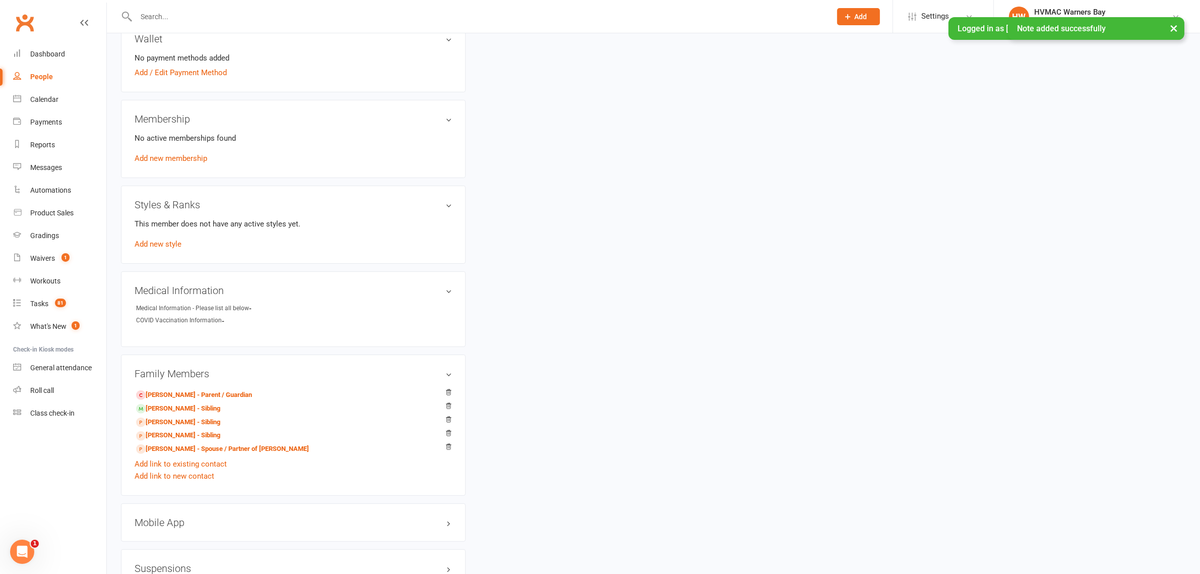
scroll to position [441, 0]
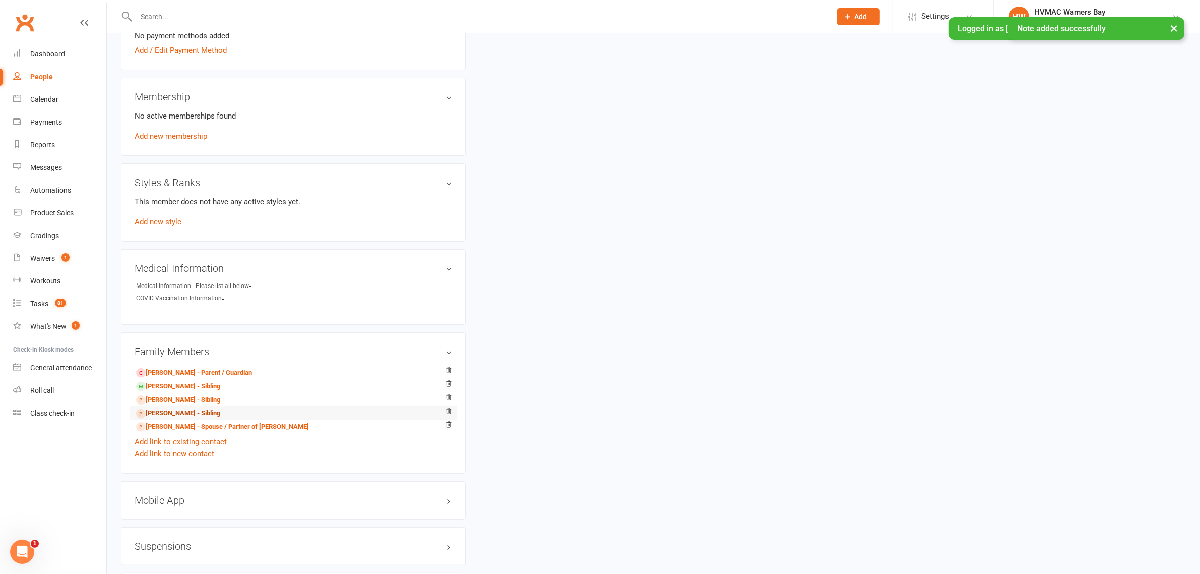
click at [175, 412] on link "[PERSON_NAME] - Sibling" at bounding box center [178, 413] width 84 height 11
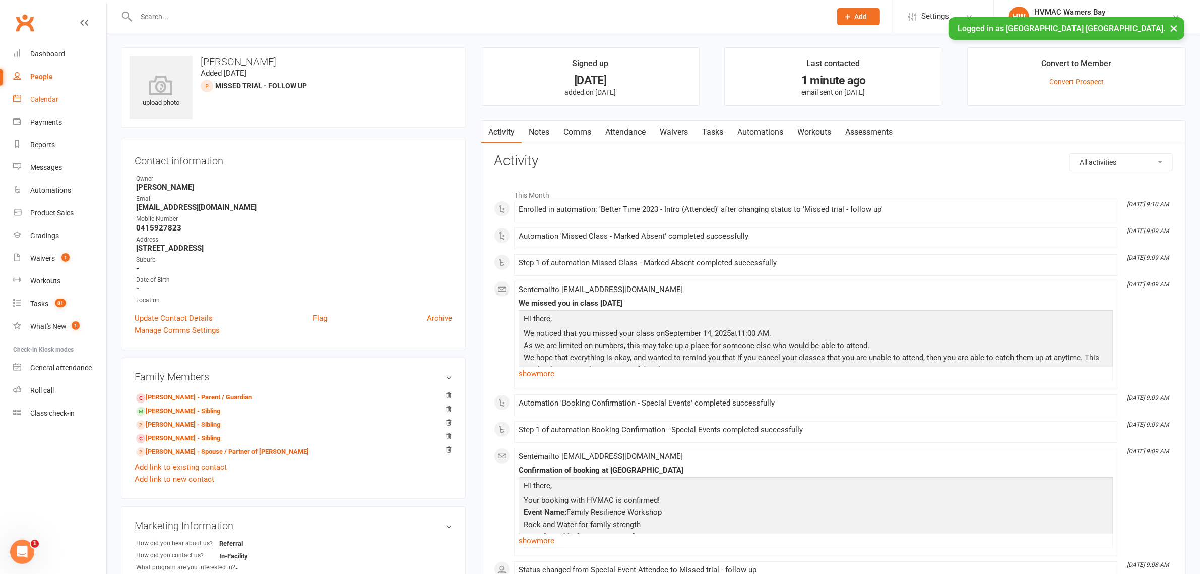
click at [45, 105] on link "Calendar" at bounding box center [59, 99] width 93 height 23
